Goal: Information Seeking & Learning: Learn about a topic

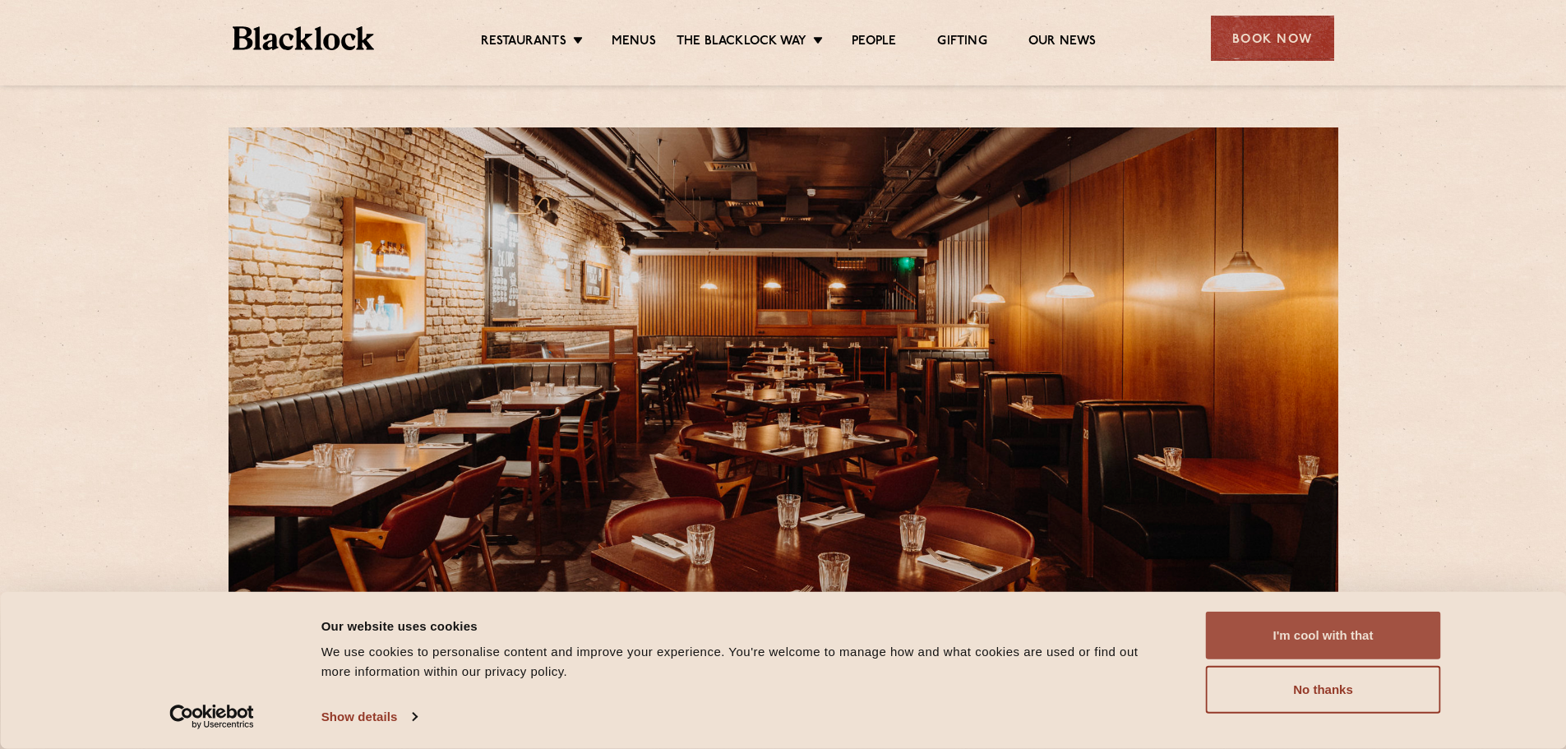
click at [1313, 631] on button "I'm cool with that" at bounding box center [1323, 636] width 235 height 48
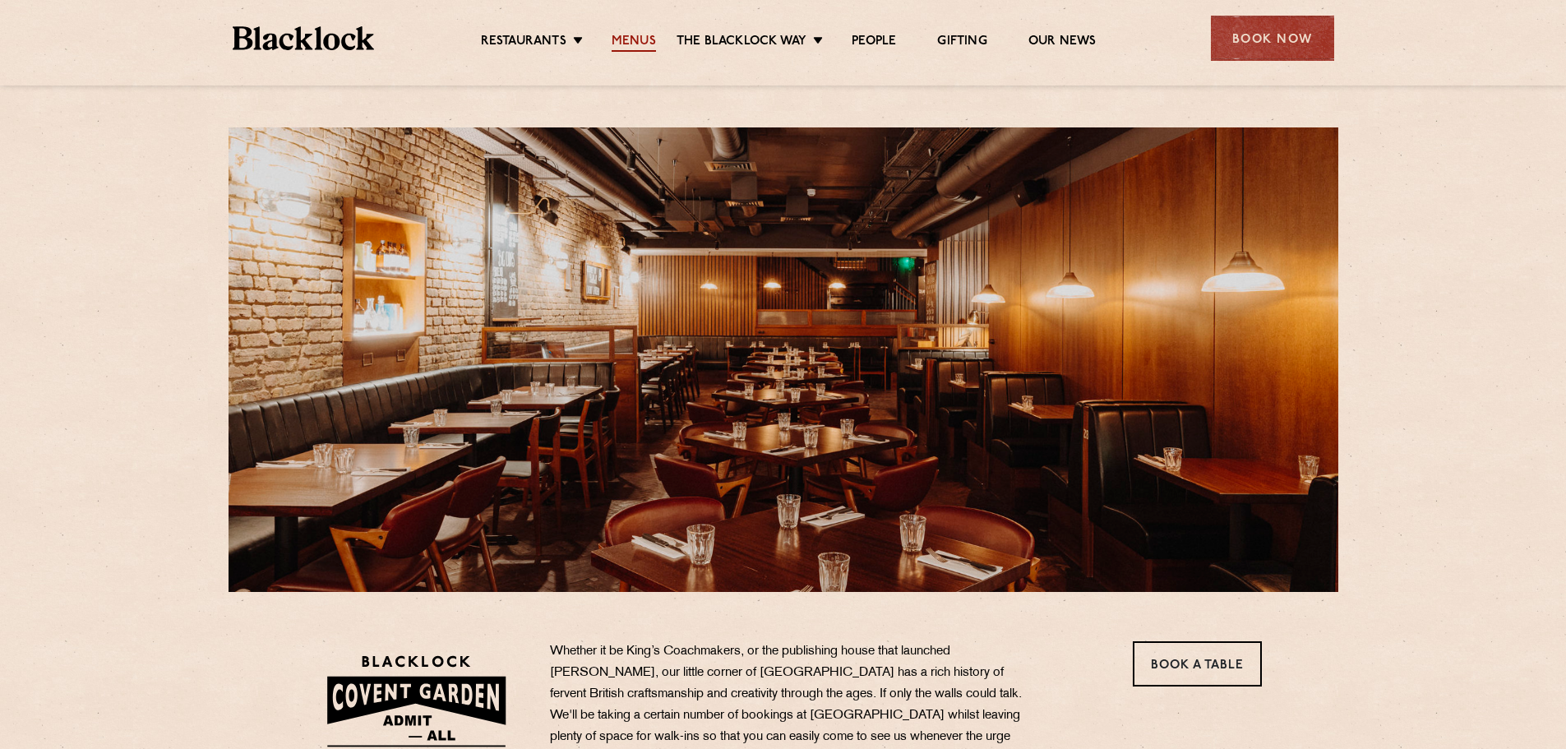
click at [630, 37] on link "Menus" at bounding box center [634, 43] width 44 height 18
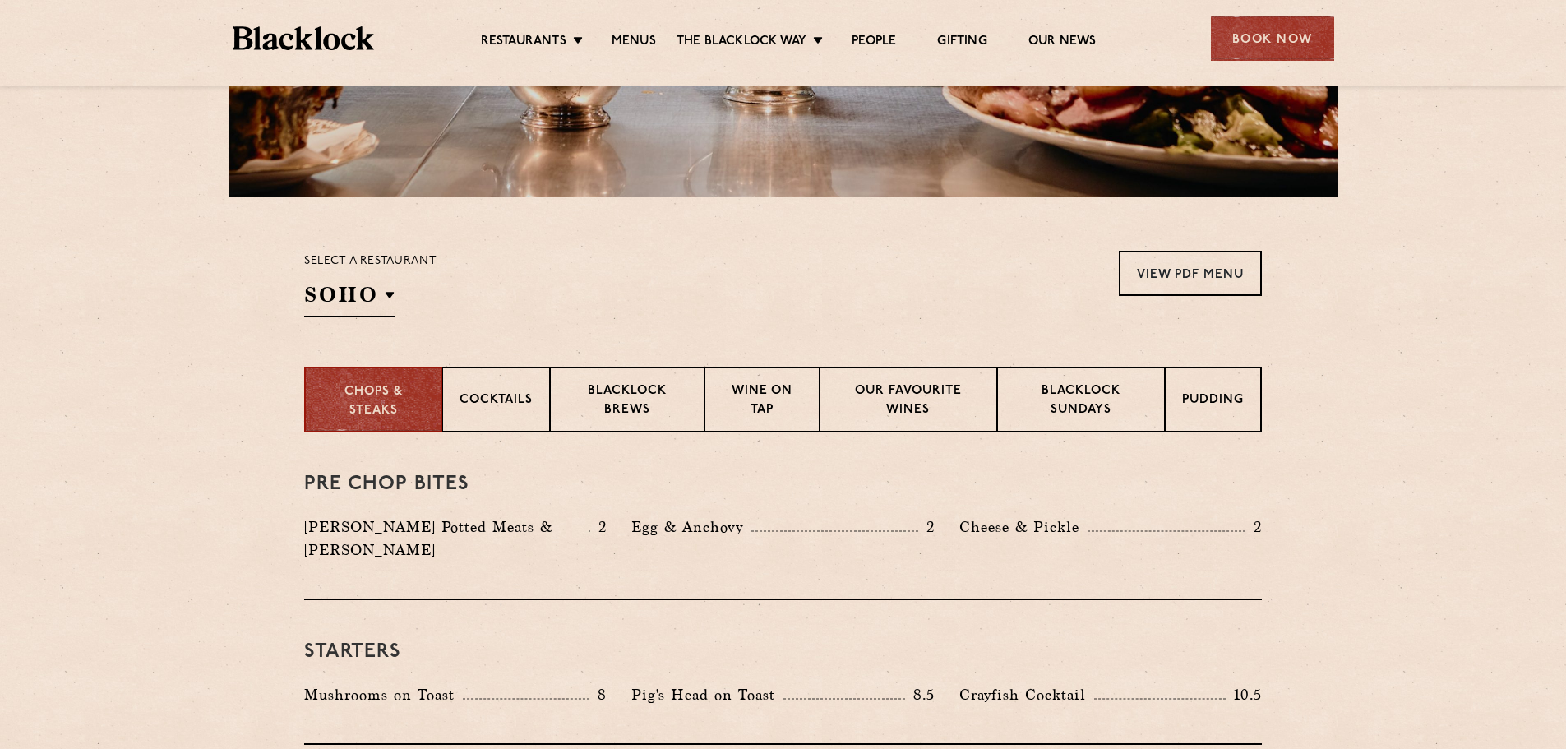
scroll to position [425, 0]
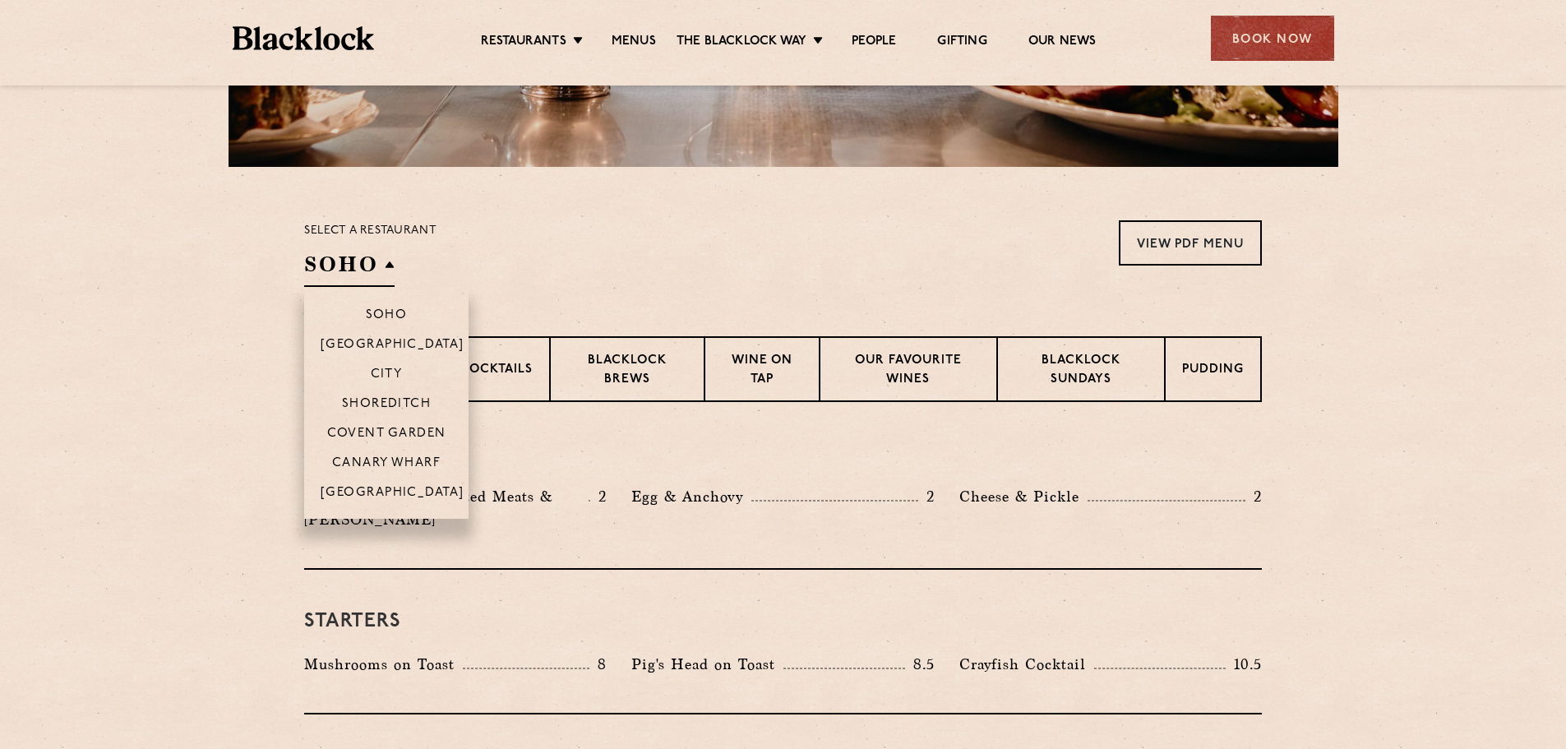
click at [393, 268] on h2 "SOHO" at bounding box center [349, 268] width 90 height 37
click at [400, 426] on li "Covent Garden" at bounding box center [386, 433] width 164 height 30
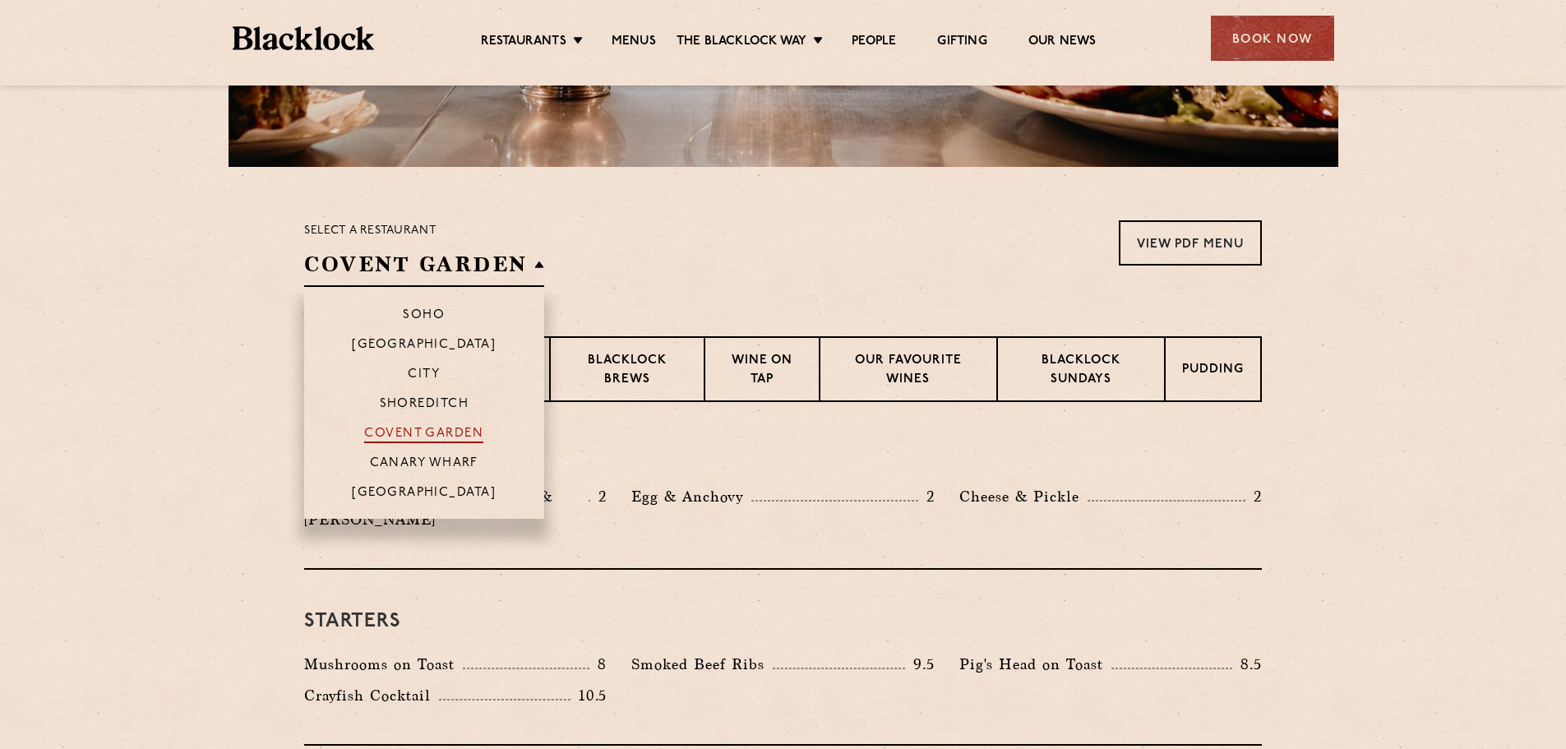
click at [441, 432] on p "Covent Garden" at bounding box center [423, 435] width 119 height 16
click at [460, 433] on p "Covent Garden" at bounding box center [423, 435] width 119 height 16
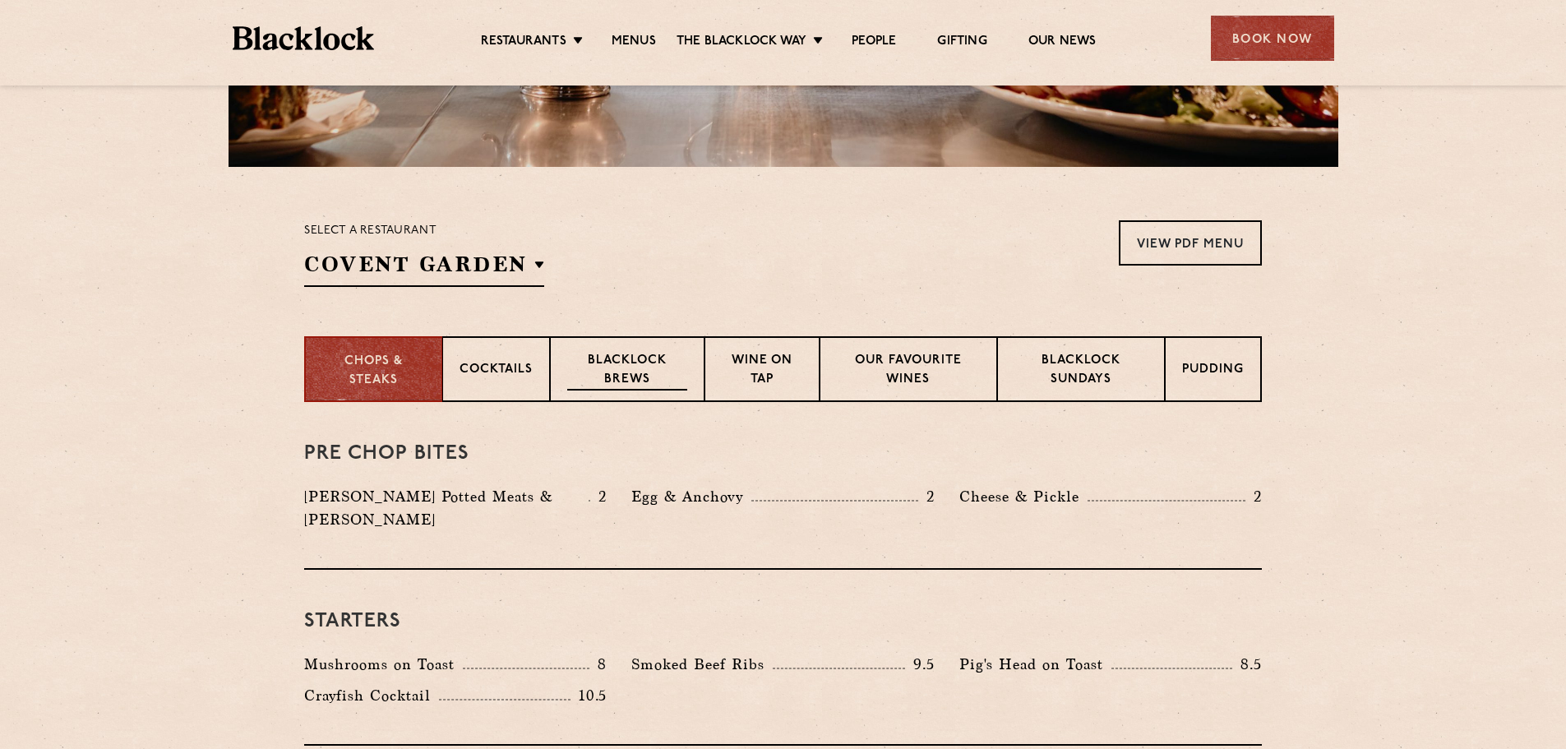
click at [629, 378] on p "Blacklock Brews" at bounding box center [627, 371] width 120 height 39
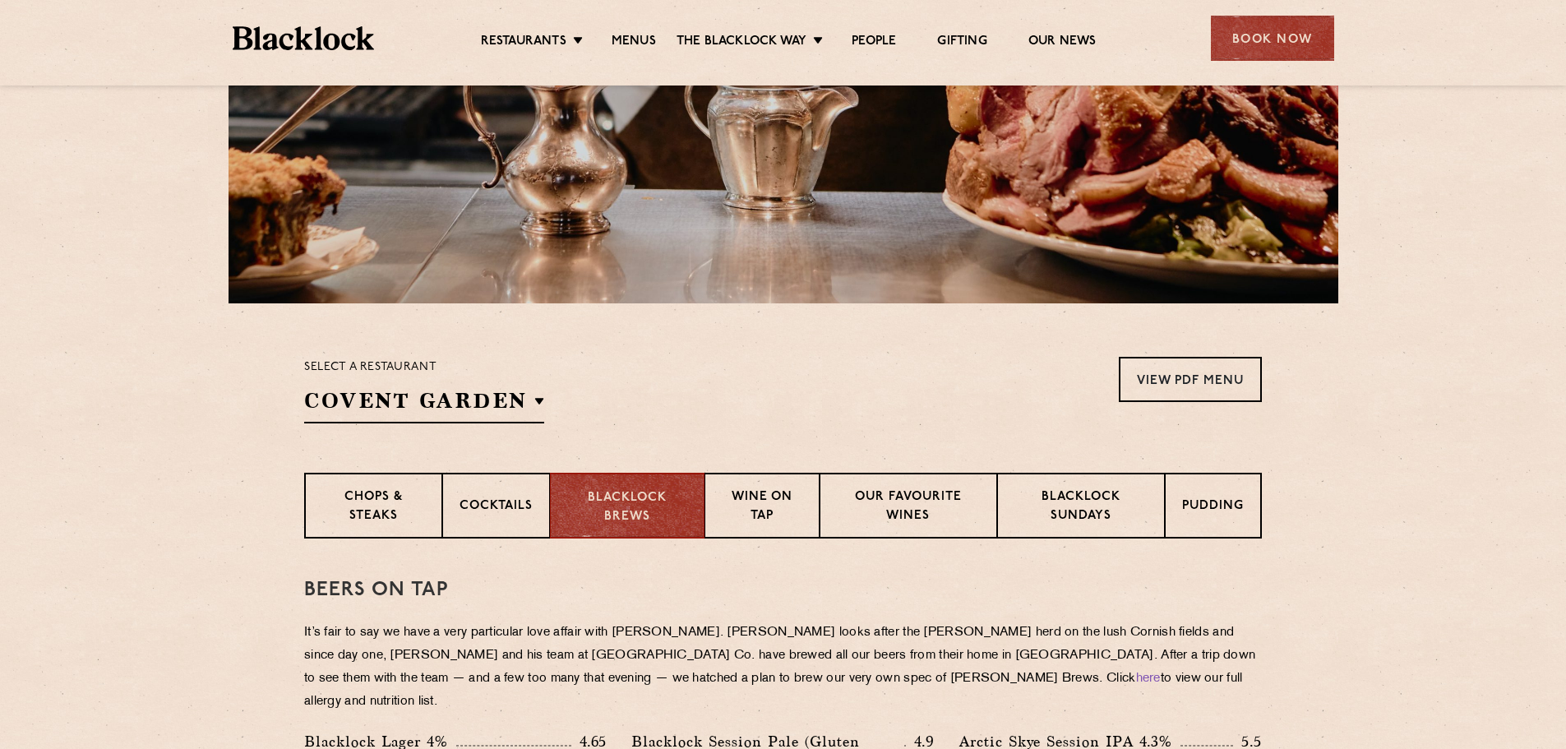
scroll to position [317, 0]
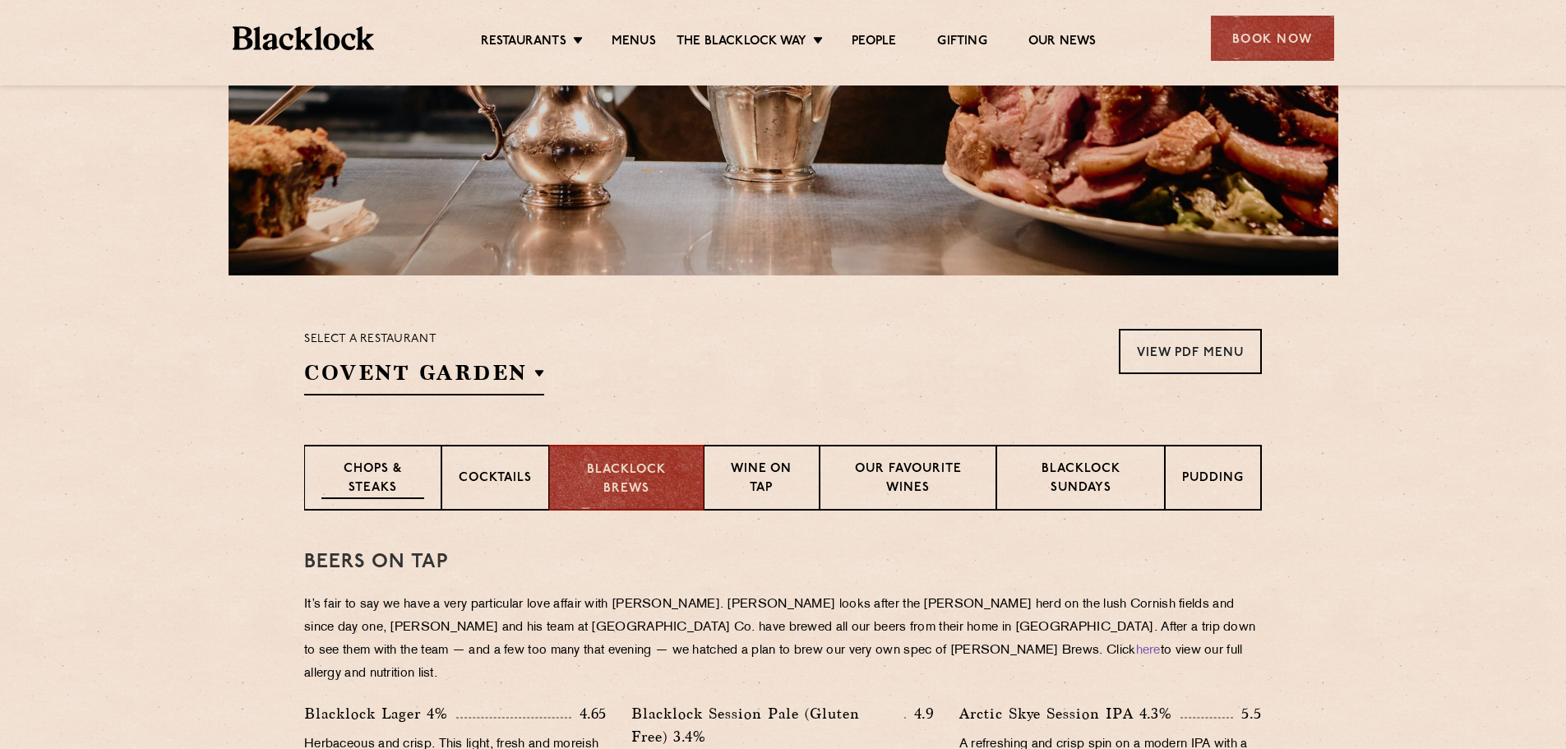
click at [371, 492] on p "Chops & Steaks" at bounding box center [372, 479] width 103 height 39
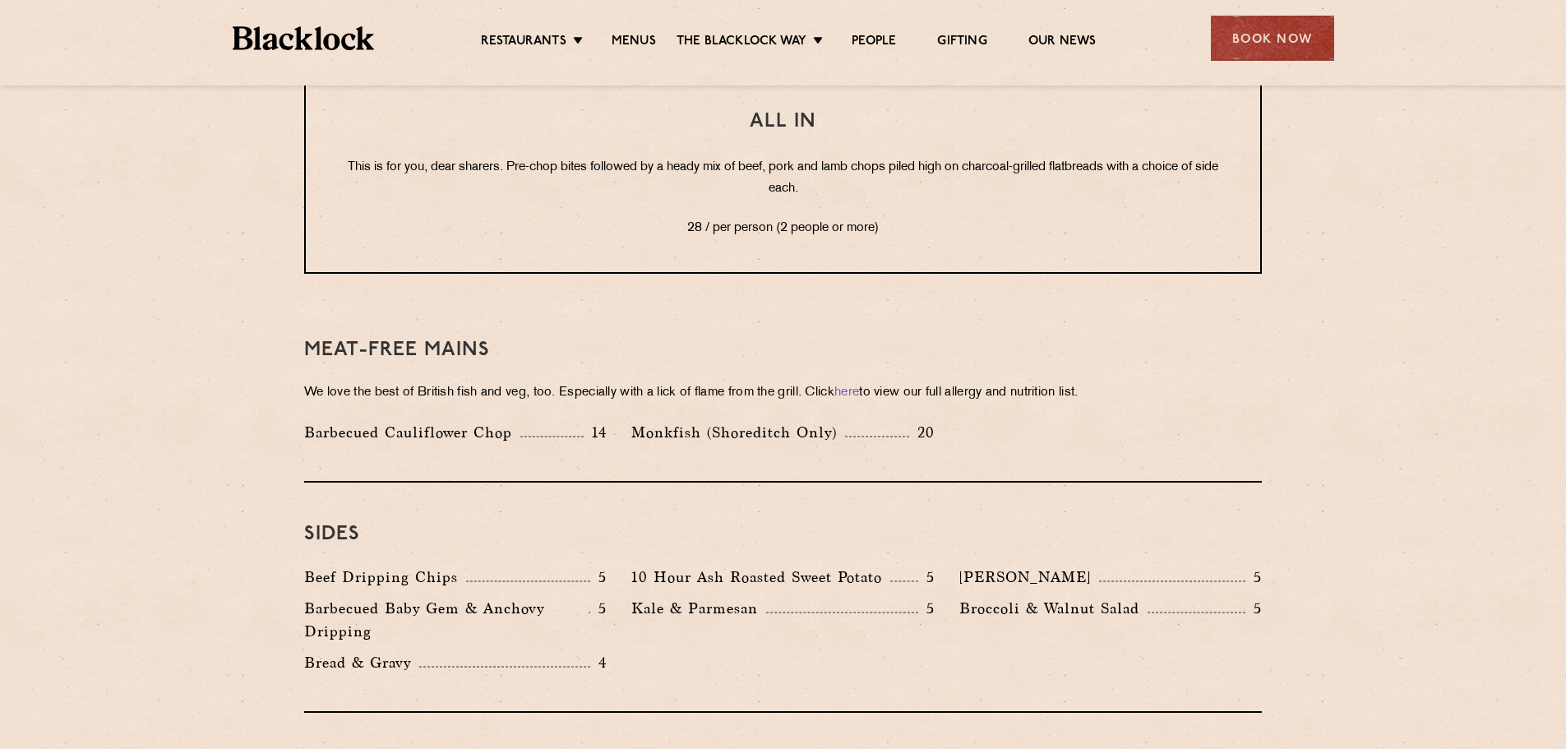
scroll to position [2169, 0]
